Goal: Transaction & Acquisition: Register for event/course

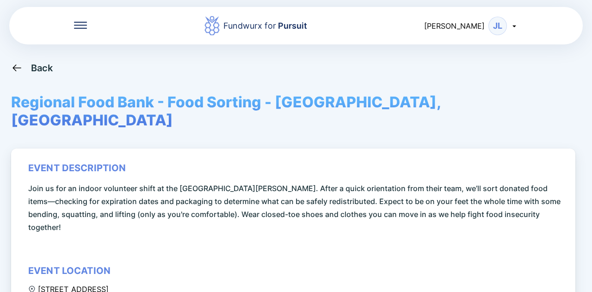
click at [40, 65] on div "Back" at bounding box center [42, 67] width 22 height 11
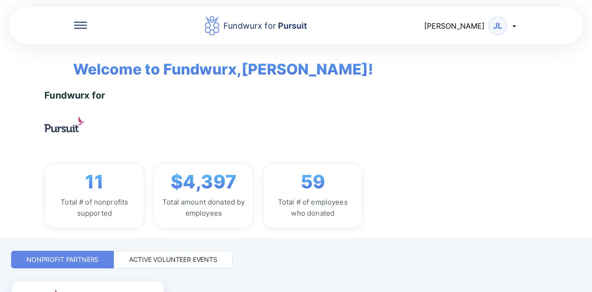
scroll to position [149, 0]
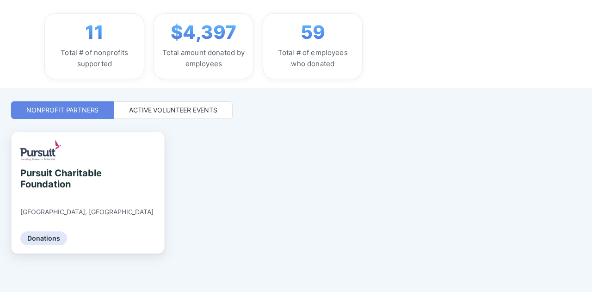
click at [166, 108] on div "Active Volunteer Events" at bounding box center [173, 109] width 88 height 9
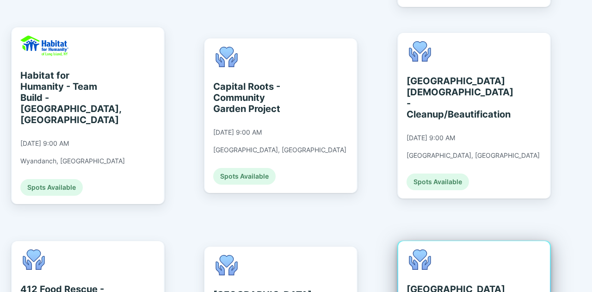
scroll to position [612, 0]
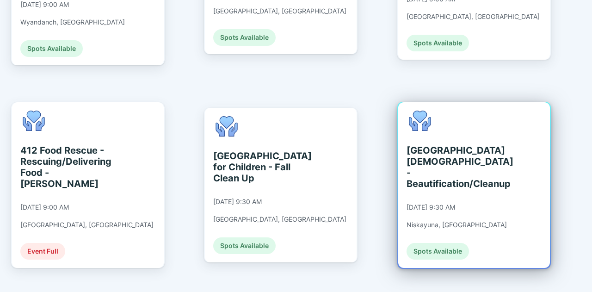
click at [428, 146] on div "[GEOGRAPHIC_DATA][DEMOGRAPHIC_DATA] - Beautification/Cleanup" at bounding box center [449, 167] width 85 height 44
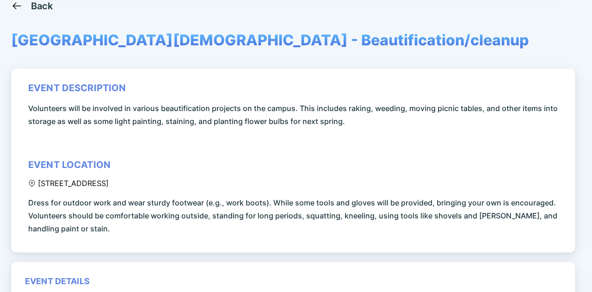
scroll to position [46, 0]
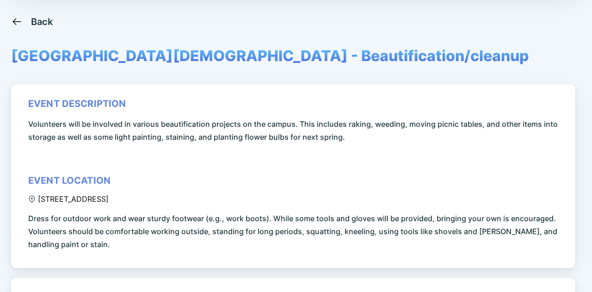
click at [36, 24] on div "Back" at bounding box center [42, 21] width 22 height 11
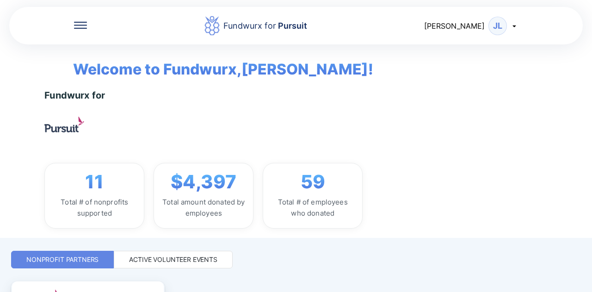
scroll to position [93, 0]
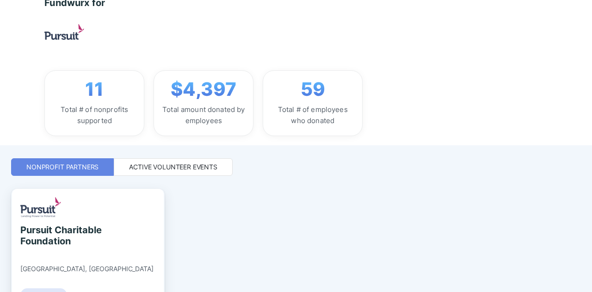
click at [188, 168] on div "Active Volunteer Events" at bounding box center [173, 166] width 88 height 9
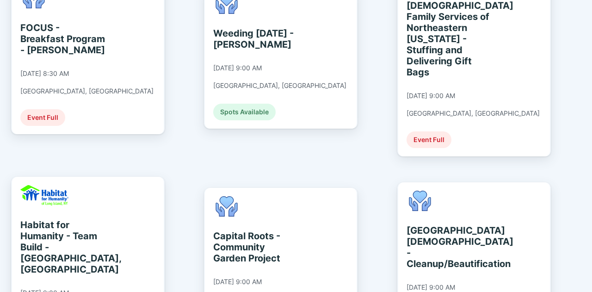
scroll to position [231, 0]
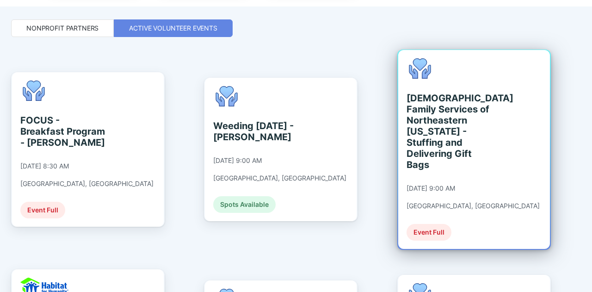
click at [438, 126] on div "[DEMOGRAPHIC_DATA] Family Services of Northeastern [US_STATE] - Stuffing and De…" at bounding box center [449, 132] width 85 height 78
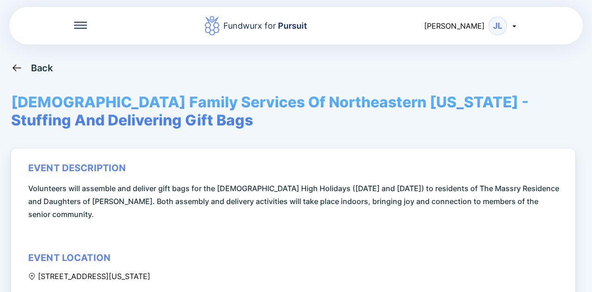
scroll to position [278, 0]
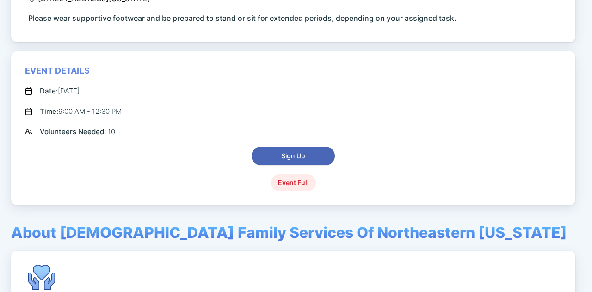
click at [291, 155] on span "Sign Up" at bounding box center [293, 155] width 24 height 9
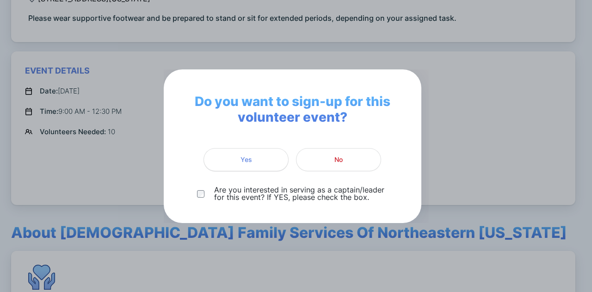
click at [246, 155] on span "Yes" at bounding box center [247, 159] width 12 height 9
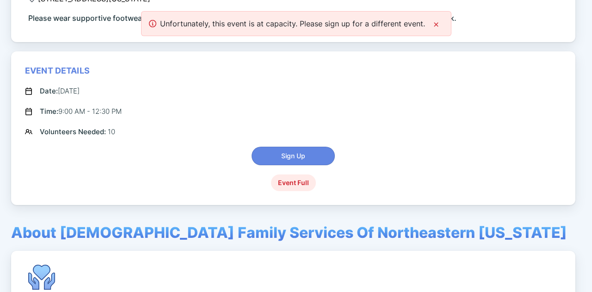
drag, startPoint x: 432, startPoint y: 22, endPoint x: 425, endPoint y: 76, distance: 55.1
click at [433, 25] on icon at bounding box center [436, 24] width 7 height 7
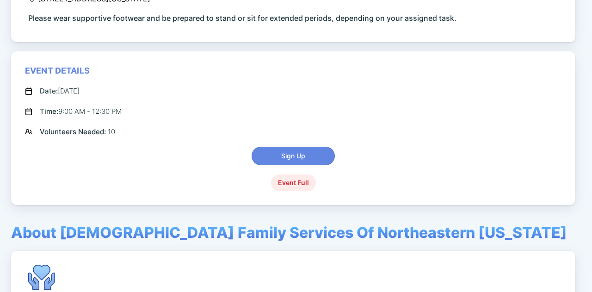
scroll to position [0, 0]
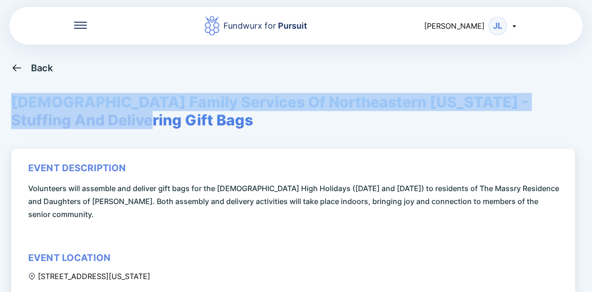
drag, startPoint x: 81, startPoint y: 120, endPoint x: 15, endPoint y: 100, distance: 68.6
click at [15, 100] on span "[DEMOGRAPHIC_DATA] Family Services Of Northeastern [US_STATE] - Stuffing And De…" at bounding box center [296, 111] width 570 height 36
copy span "[DEMOGRAPHIC_DATA] Family Services Of Northeastern [US_STATE] - Stuffing And De…"
click at [451, 132] on div "Back [DEMOGRAPHIC_DATA] Family Services Of Northeastern [US_STATE] - Stuffing A…" at bounding box center [296, 208] width 570 height 292
